Goal: Task Accomplishment & Management: Manage account settings

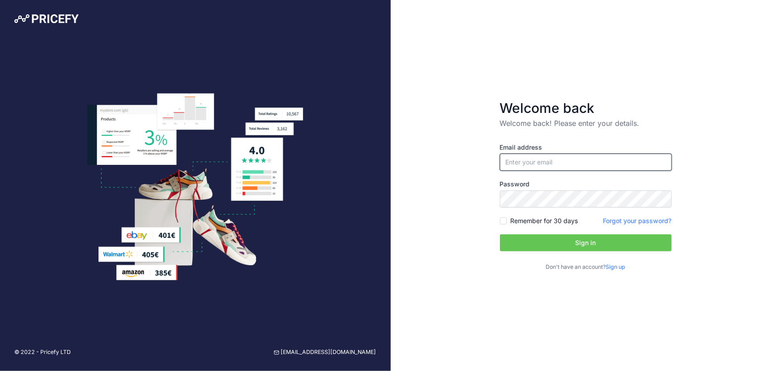
click at [564, 163] on input "email" at bounding box center [586, 162] width 172 height 17
type input "[EMAIL_ADDRESS][DOMAIN_NAME]"
click at [573, 161] on input "[EMAIL_ADDRESS][DOMAIN_NAME]" at bounding box center [586, 162] width 172 height 17
drag, startPoint x: 600, startPoint y: 165, endPoint x: 383, endPoint y: 162, distance: 217.1
click at [383, 162] on div "© 2022 - Pricefy LTD [EMAIL_ADDRESS][DOMAIN_NAME] Welcome back Welcome back! Pl…" at bounding box center [390, 185] width 781 height 371
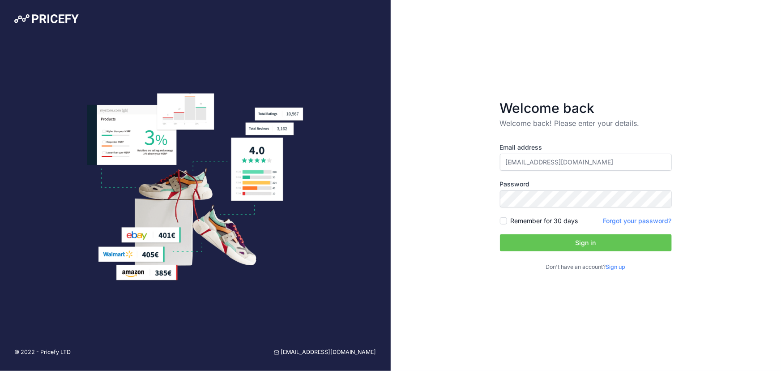
click at [622, 157] on input "[EMAIL_ADDRESS][DOMAIN_NAME]" at bounding box center [586, 162] width 172 height 17
click at [411, 250] on div "Welcome back Welcome back! Please enter your details. Email address [EMAIL_ADDR…" at bounding box center [586, 185] width 391 height 371
click at [594, 165] on input "[EMAIL_ADDRESS][DOMAIN_NAME]" at bounding box center [586, 162] width 172 height 17
drag, startPoint x: 594, startPoint y: 166, endPoint x: 601, endPoint y: 164, distance: 7.8
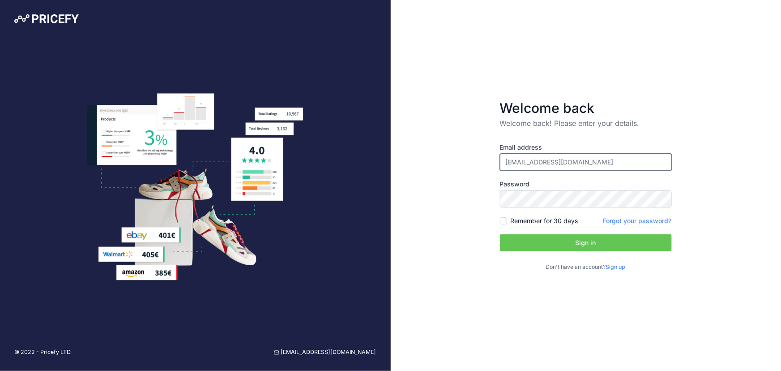
click at [595, 165] on input "[EMAIL_ADDRESS][DOMAIN_NAME]" at bounding box center [586, 162] width 172 height 17
